Goal: Obtain resource: Download file/media

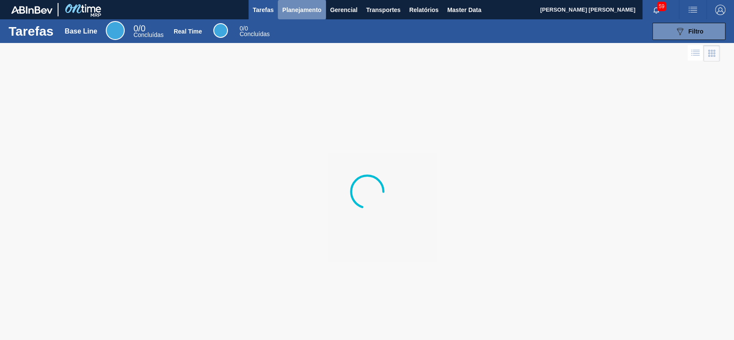
click at [287, 7] on span "Planejamento" at bounding box center [301, 10] width 39 height 10
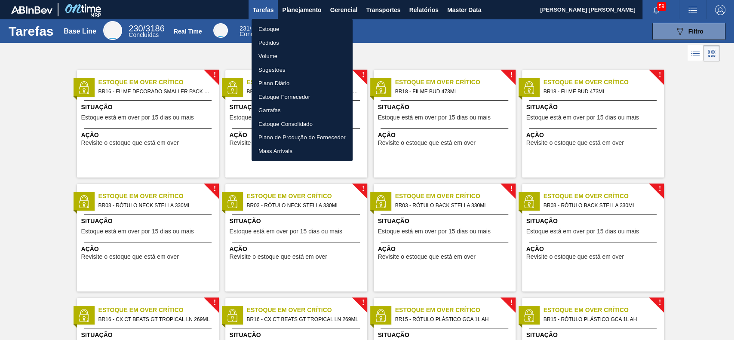
click at [293, 27] on li "Estoque" at bounding box center [302, 29] width 101 height 14
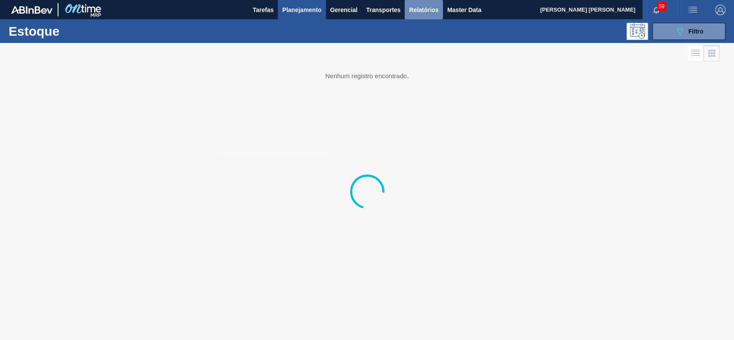
click at [419, 7] on span "Relatórios" at bounding box center [423, 10] width 29 height 10
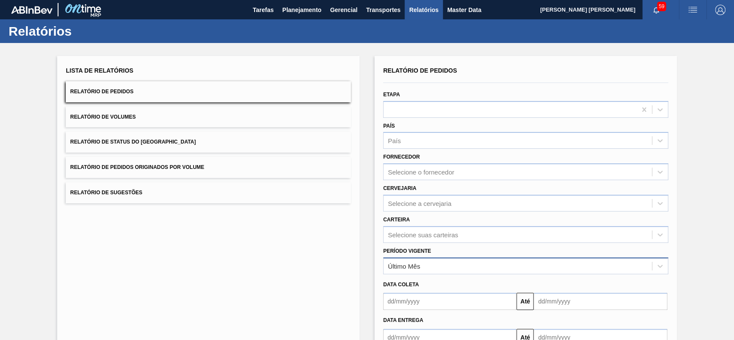
click at [448, 268] on div "Último Mês" at bounding box center [518, 266] width 268 height 12
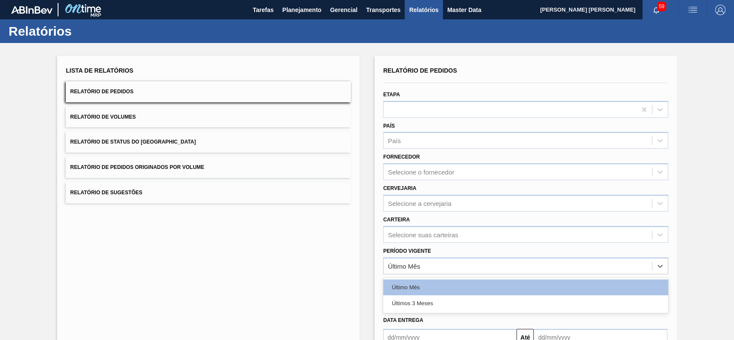
click at [449, 299] on div "Últimos 3 Meses" at bounding box center [525, 304] width 285 height 16
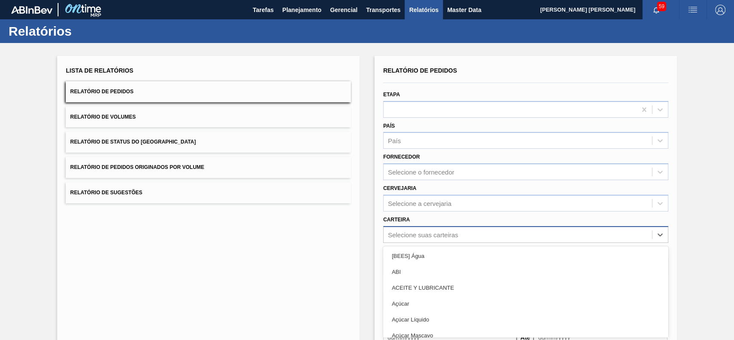
click at [453, 232] on div "option [BEES] Água focused, 1 of 101. 101 results available. Use Up and Down to…" at bounding box center [525, 234] width 285 height 17
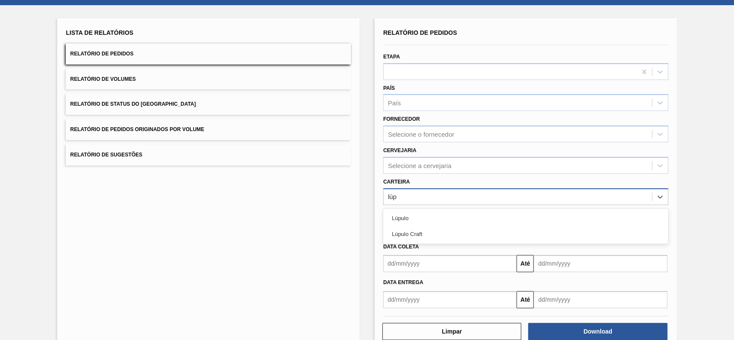
type input "lúpu"
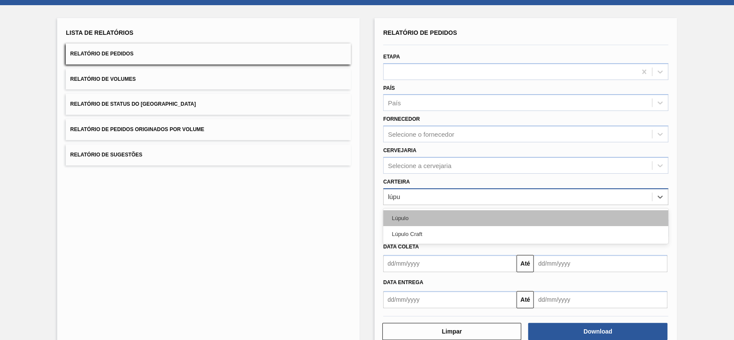
click at [455, 217] on div "Lúpulo" at bounding box center [525, 218] width 285 height 16
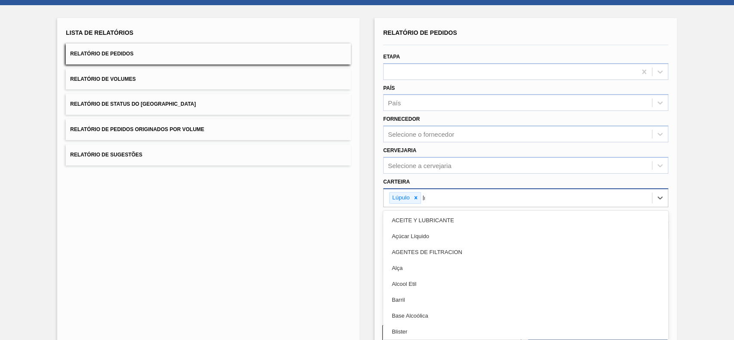
type input "lúpu"
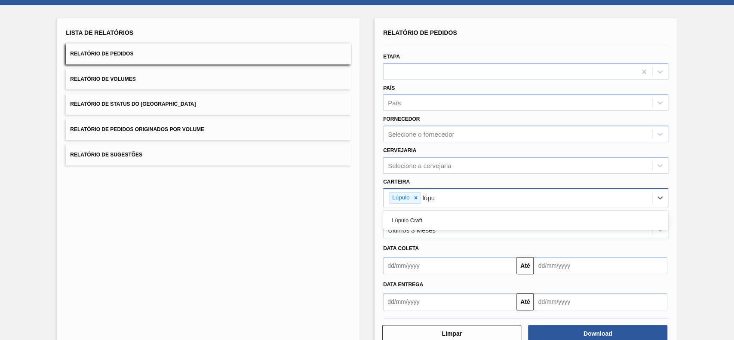
click at [455, 217] on div "Lúpulo Craft" at bounding box center [525, 221] width 285 height 16
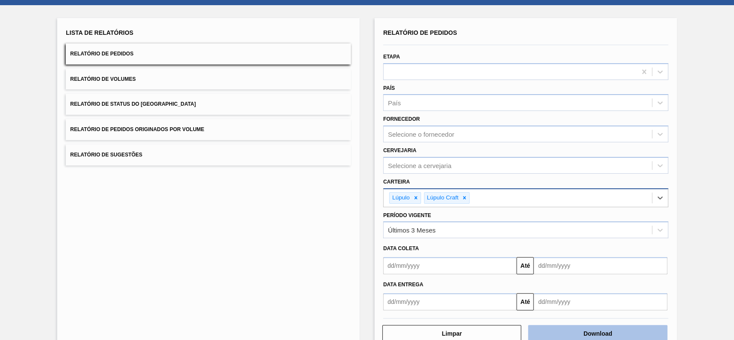
click at [558, 327] on button "Download" at bounding box center [597, 333] width 139 height 17
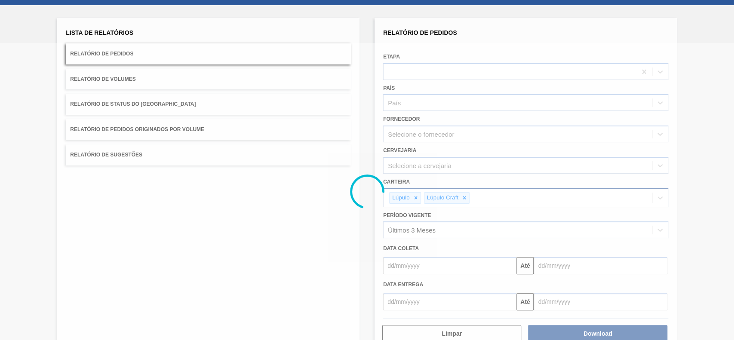
click at [200, 106] on div at bounding box center [367, 191] width 734 height 297
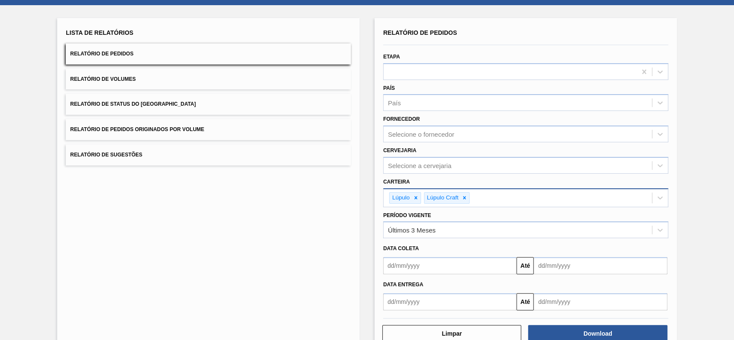
click at [206, 108] on button "Relatório de Status do [GEOGRAPHIC_DATA]" at bounding box center [208, 104] width 285 height 21
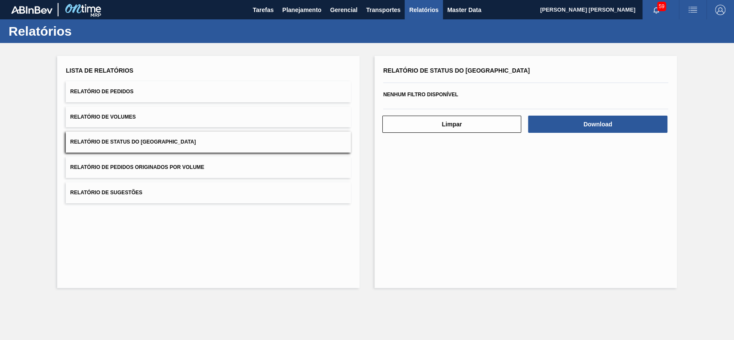
scroll to position [0, 0]
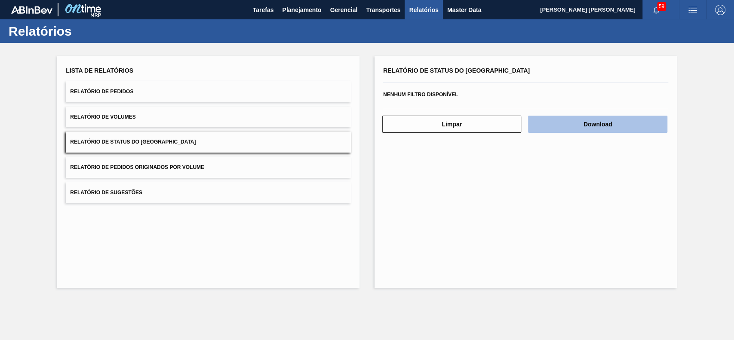
click at [589, 124] on button "Download" at bounding box center [597, 124] width 139 height 17
